Goal: Task Accomplishment & Management: Manage account settings

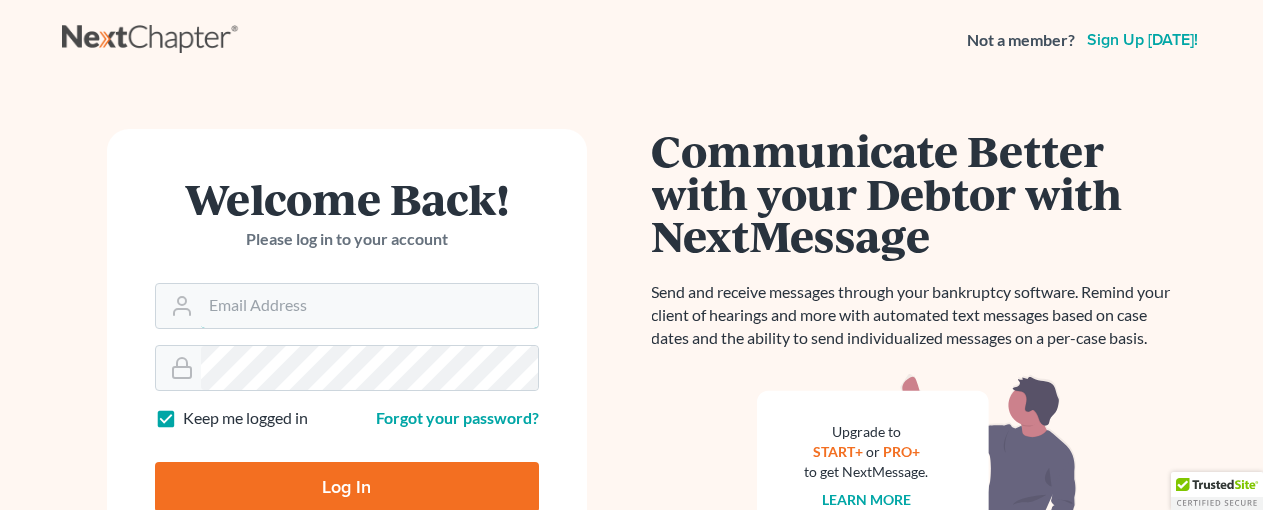
type input "[EMAIL_ADDRESS][DOMAIN_NAME]"
click at [336, 483] on input "Log In" at bounding box center [347, 487] width 384 height 50
type input "Thinking..."
